Goal: Check status: Check status

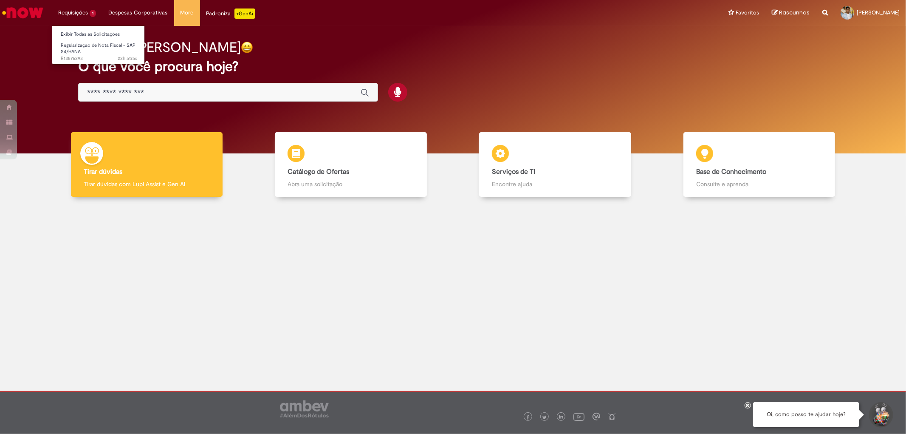
click at [86, 17] on li "Requisições 1 Exibir Todas as Solicitações Regularização de Nota Fiscal - SAP S…" at bounding box center [77, 12] width 51 height 25
click at [98, 52] on body "Pular para o conteúdo da página Requisições 1 Exibir Todas as Solicitações Regu…" at bounding box center [453, 217] width 906 height 434
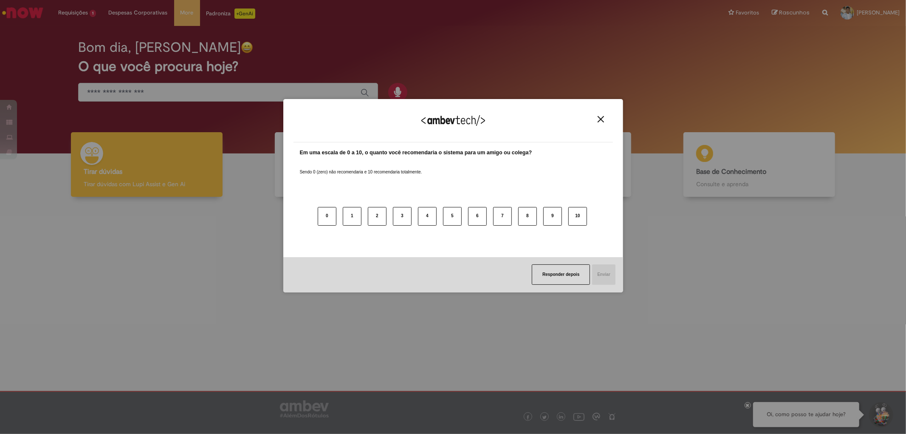
click at [602, 118] on img "Close" at bounding box center [601, 119] width 6 height 6
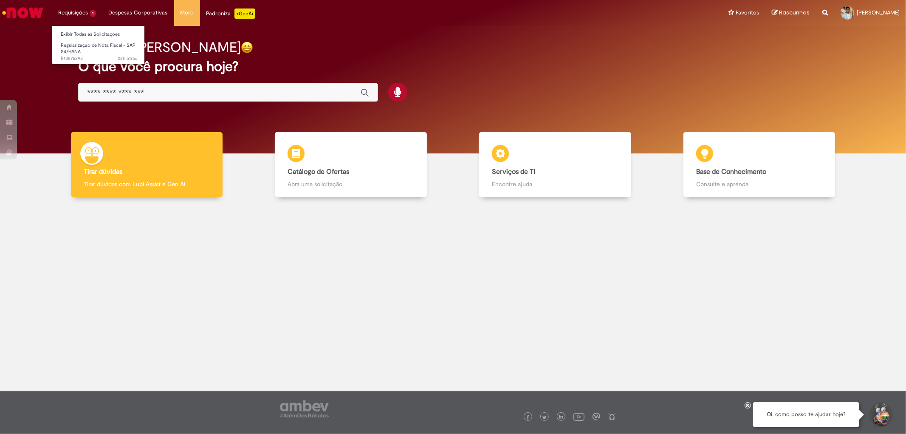
click at [74, 12] on li "Requisições 1 Exibir Todas as Solicitações Regularização de Nota Fiscal - SAP S…" at bounding box center [77, 12] width 51 height 25
click at [92, 54] on link "Regularização de Nota Fiscal - SAP S4/HANA 22h atrás 22 horas atrás R13576293" at bounding box center [98, 50] width 93 height 18
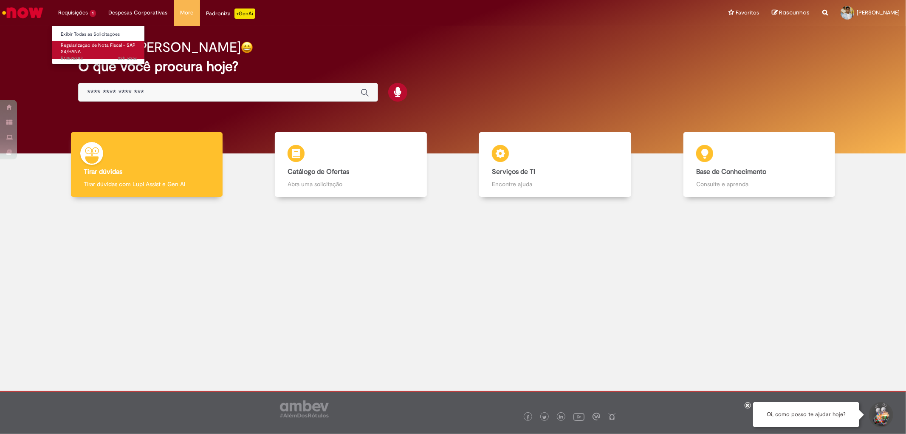
click at [102, 44] on span "Regularização de Nota Fiscal - SAP S4/HANA" at bounding box center [98, 48] width 75 height 13
